Goal: Download file/media

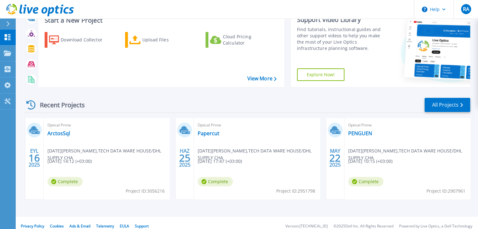
scroll to position [51, 0]
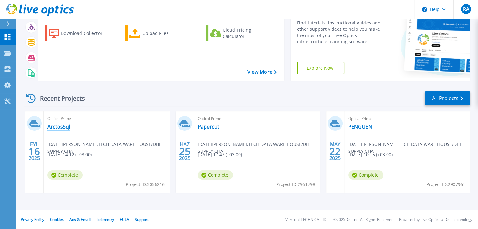
click at [56, 127] on link "ArctosSql" at bounding box center [58, 127] width 23 height 6
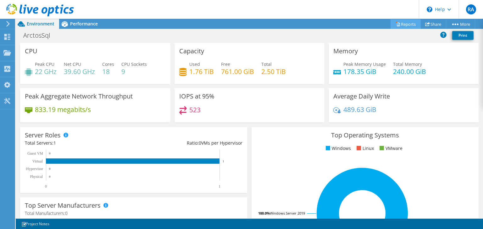
click at [404, 25] on link "Reports" at bounding box center [405, 24] width 30 height 10
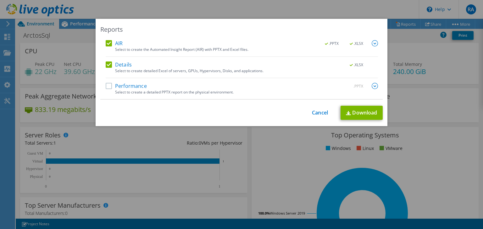
click at [108, 87] on label "Performance" at bounding box center [126, 86] width 41 height 6
click at [0, 0] on input "Performance" at bounding box center [0, 0] width 0 height 0
click at [368, 117] on link "Download" at bounding box center [361, 113] width 42 height 14
click at [319, 113] on link "Cancel" at bounding box center [320, 113] width 16 height 6
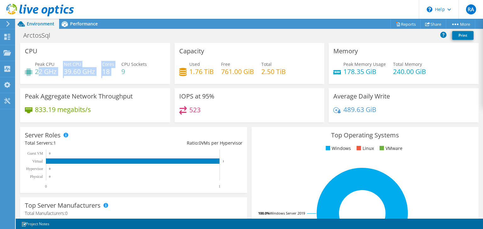
drag, startPoint x: 40, startPoint y: 73, endPoint x: 111, endPoint y: 77, distance: 71.4
click at [111, 77] on div "Peak CPU 22 GHz Net CPU 39.60 GHz Cores 18 CPU Sockets 9" at bounding box center [95, 71] width 140 height 20
click at [113, 75] on div "Peak CPU 22 GHz Net CPU 39.60 GHz Cores 18 CPU Sockets 9" at bounding box center [95, 71] width 140 height 20
click at [121, 73] on div "Peak CPU 22 GHz Net CPU 39.60 GHz Cores 18 CPU Sockets 9" at bounding box center [95, 71] width 140 height 20
click at [122, 73] on h4 "9" at bounding box center [133, 71] width 25 height 7
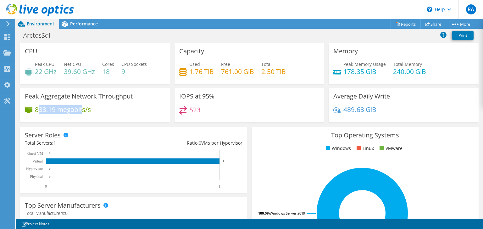
drag, startPoint x: 40, startPoint y: 106, endPoint x: 85, endPoint y: 110, distance: 45.4
click at [85, 110] on h4 "833.19 megabits/s" at bounding box center [63, 109] width 56 height 7
click at [114, 117] on div "833.19 megabits/s" at bounding box center [95, 112] width 140 height 13
drag, startPoint x: 93, startPoint y: 112, endPoint x: 28, endPoint y: 106, distance: 65.9
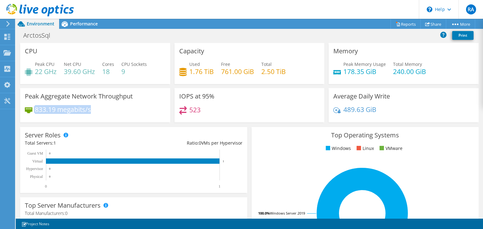
click at [28, 106] on div "833.19 megabits/s" at bounding box center [95, 112] width 140 height 13
click at [54, 108] on h4 "833.19 megabits/s" at bounding box center [63, 109] width 56 height 7
drag, startPoint x: 29, startPoint y: 37, endPoint x: 51, endPoint y: 41, distance: 22.0
click at [51, 41] on div "ArctosSql Print" at bounding box center [249, 37] width 467 height 14
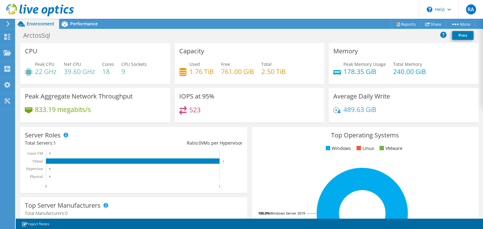
click at [85, 80] on div "Peak CPU 22 GHz Net CPU 39.60 GHz Cores 18 CPU Sockets 9" at bounding box center [95, 71] width 140 height 20
click at [100, 81] on div "Peak CPU 22 GHz Net CPU 39.60 GHz Cores 18 CPU Sockets 9" at bounding box center [95, 71] width 140 height 20
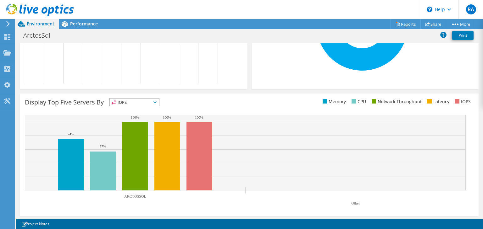
click at [144, 105] on span "IOPS" at bounding box center [134, 103] width 49 height 8
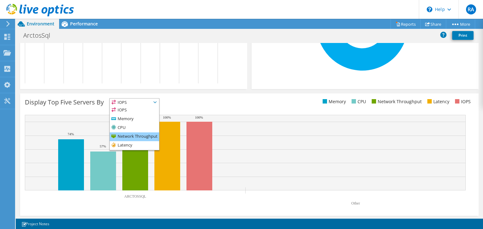
click at [137, 140] on li "Network Throughput" at bounding box center [134, 137] width 49 height 9
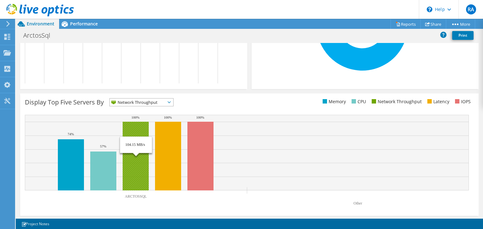
click at [133, 146] on rect at bounding box center [136, 156] width 26 height 69
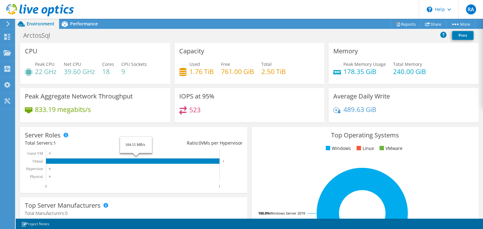
click at [133, 147] on div "Save Zoom" at bounding box center [296, 160] width 358 height 27
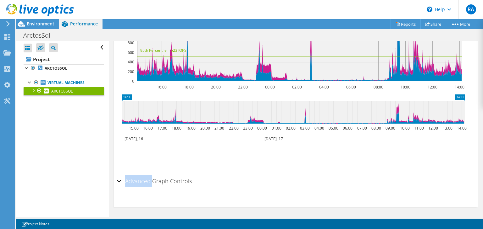
scroll to position [494, 0]
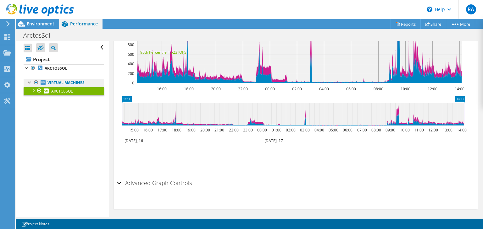
click at [57, 85] on link "Virtual Machines" at bounding box center [64, 83] width 80 height 8
click at [8, 24] on icon at bounding box center [8, 24] width 5 height 6
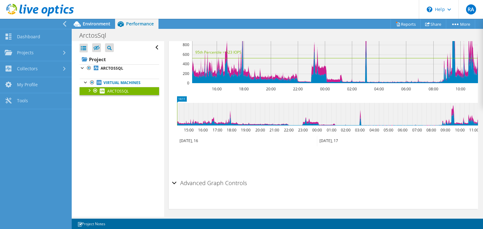
click at [66, 24] on icon at bounding box center [64, 24] width 5 height 6
